Goal: Information Seeking & Learning: Learn about a topic

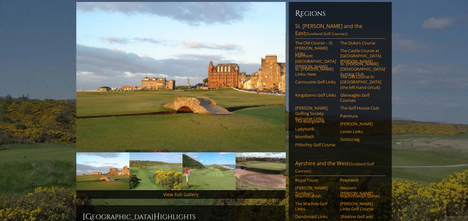
scroll to position [64, 0]
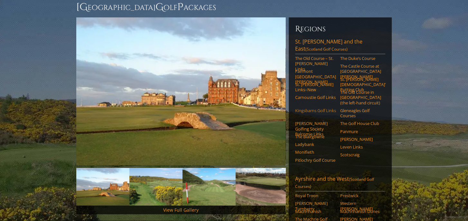
drag, startPoint x: 312, startPoint y: 95, endPoint x: 311, endPoint y: 99, distance: 4.3
drag, startPoint x: 311, startPoint y: 99, endPoint x: 300, endPoint y: 101, distance: 10.8
click at [300, 108] on link "Kingsbarns Golf Links" at bounding box center [315, 110] width 41 height 5
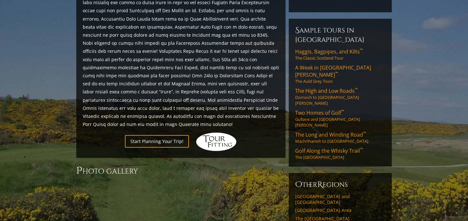
scroll to position [386, 0]
